Goal: Task Accomplishment & Management: Use online tool/utility

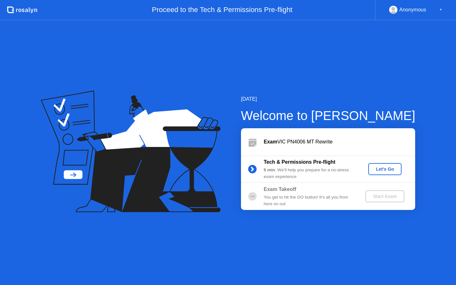
click at [382, 171] on div "Let's Go" at bounding box center [384, 168] width 28 height 5
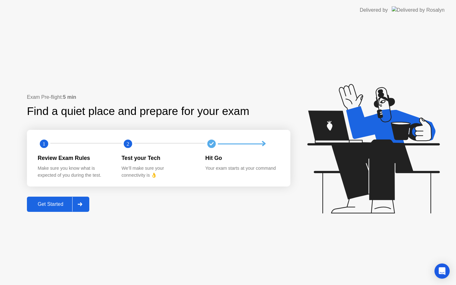
click at [58, 206] on div "Get Started" at bounding box center [50, 204] width 43 height 6
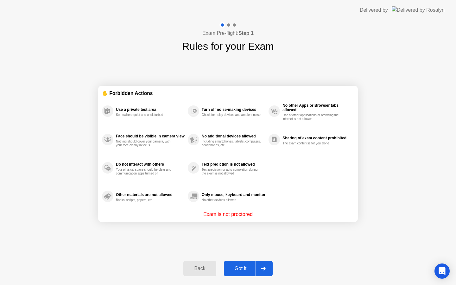
click at [242, 264] on button "Got it" at bounding box center [248, 268] width 49 height 15
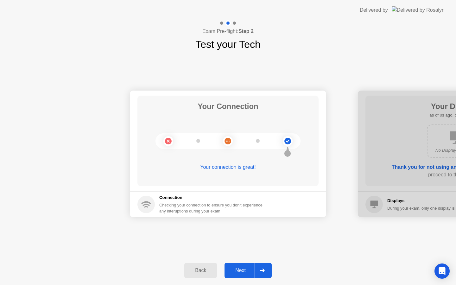
click at [240, 277] on button "Next" at bounding box center [247, 270] width 47 height 15
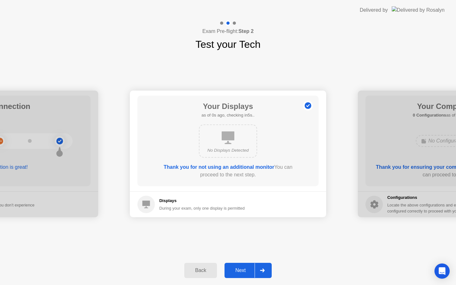
click at [240, 277] on button "Next" at bounding box center [247, 270] width 47 height 15
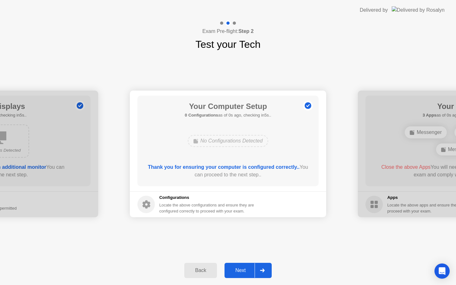
click at [240, 277] on button "Next" at bounding box center [247, 270] width 47 height 15
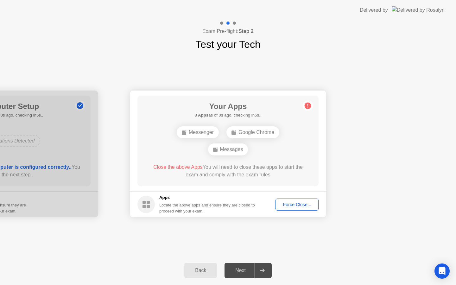
click at [297, 210] on footer "Apps Locate the above apps and ensure they are closed to proceed with your exam…" at bounding box center [228, 204] width 196 height 26
click at [297, 207] on div "Force Close..." at bounding box center [296, 204] width 39 height 5
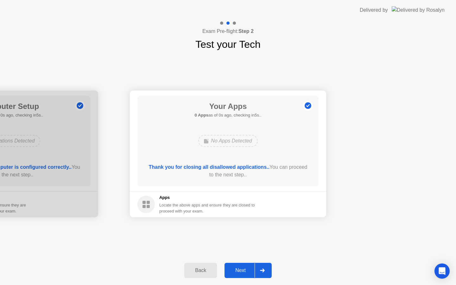
click at [243, 272] on div "Next" at bounding box center [240, 270] width 28 height 6
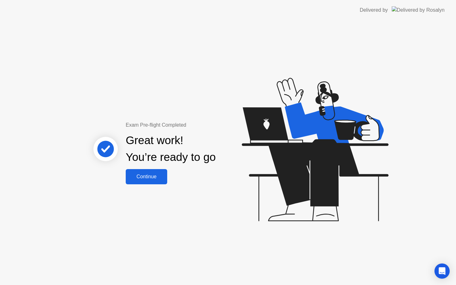
click at [158, 183] on button "Continue" at bounding box center [146, 176] width 41 height 15
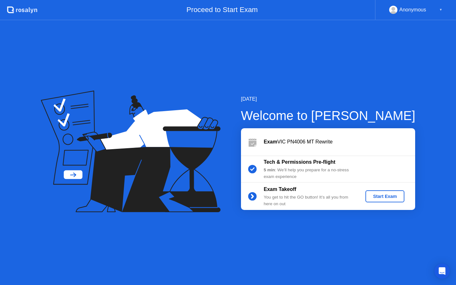
click at [370, 198] on div "Start Exam" at bounding box center [385, 196] width 34 height 5
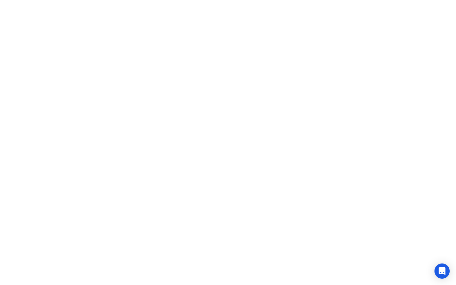
click iframe
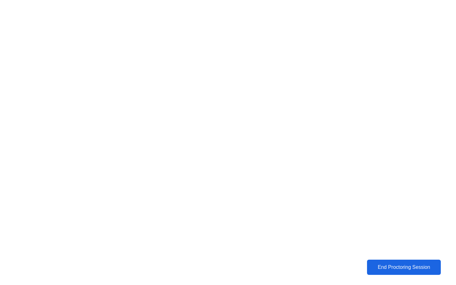
click at [403, 269] on div "End Proctoring Session" at bounding box center [404, 267] width 70 height 6
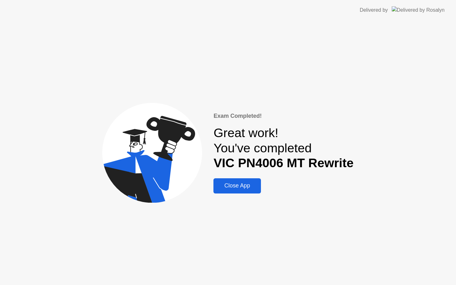
click at [232, 183] on div "Close App" at bounding box center [236, 185] width 43 height 7
